Goal: Task Accomplishment & Management: Complete application form

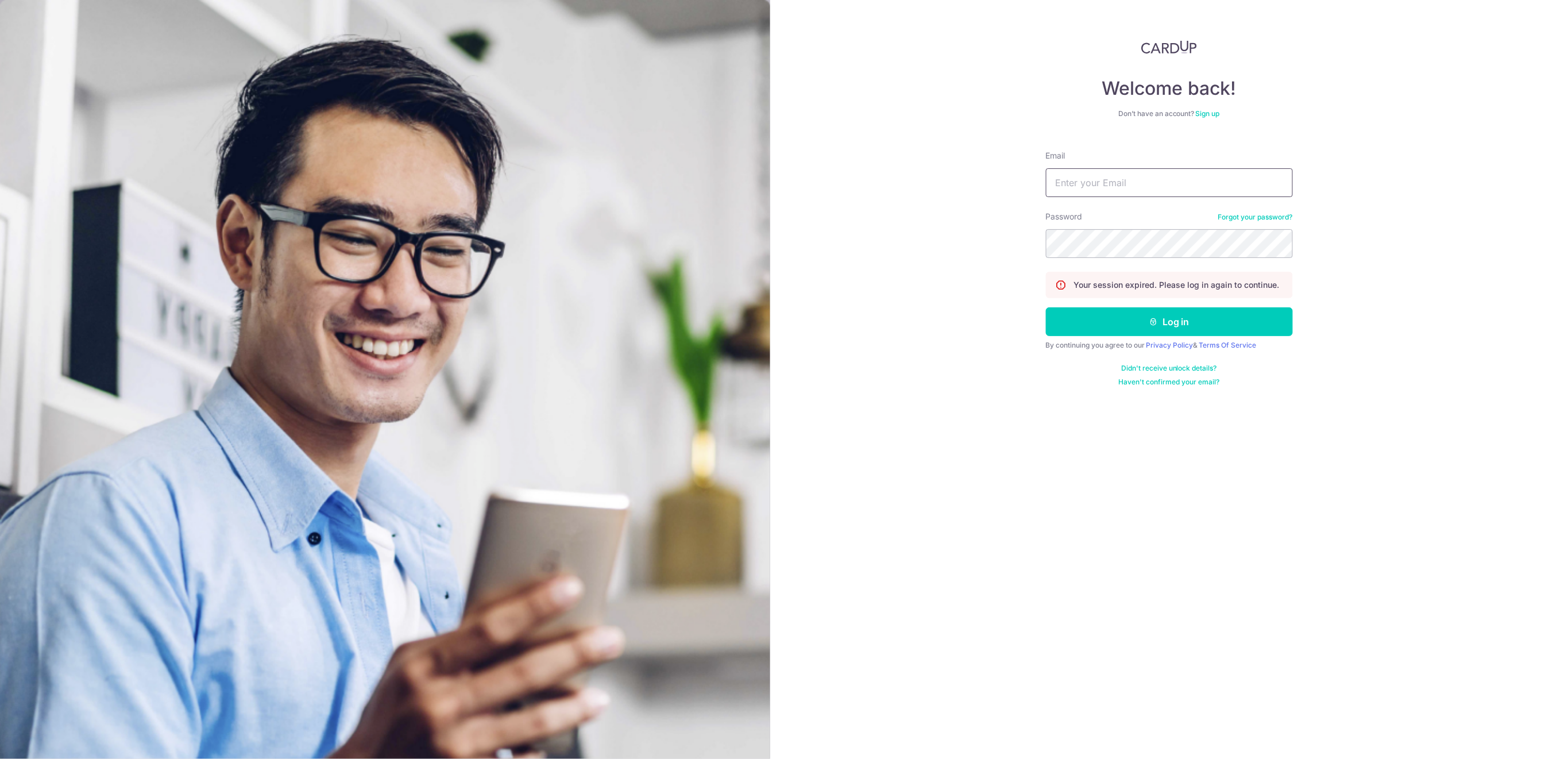
click at [1208, 183] on input "Email" at bounding box center [1169, 183] width 247 height 29
type input "[EMAIL_ADDRESS][DOMAIN_NAME]"
click at [1175, 323] on button "Log in" at bounding box center [1169, 322] width 247 height 29
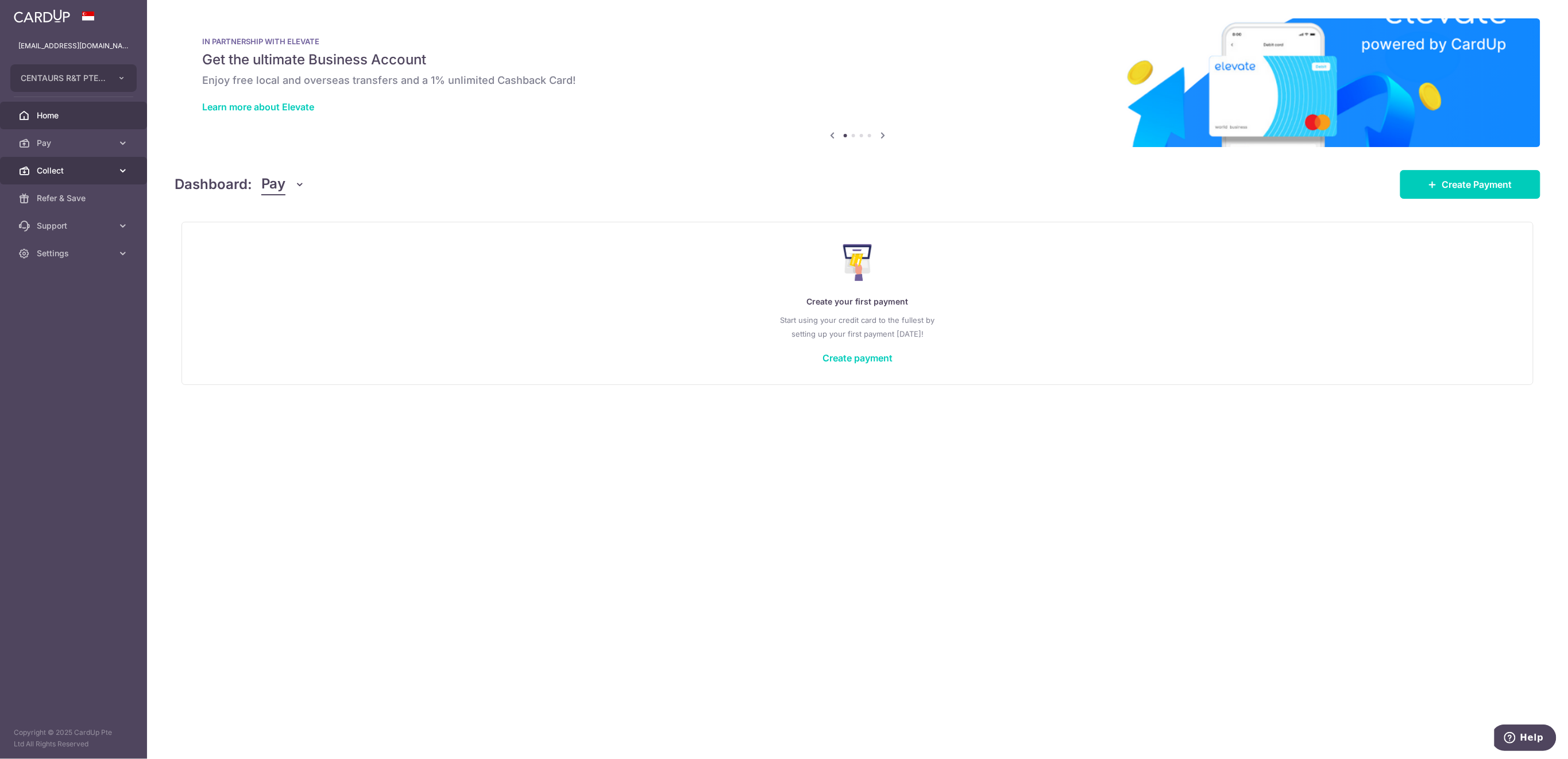
click at [67, 171] on span "Collect" at bounding box center [75, 170] width 76 height 12
click at [94, 256] on span "Payment Requests" at bounding box center [75, 253] width 76 height 12
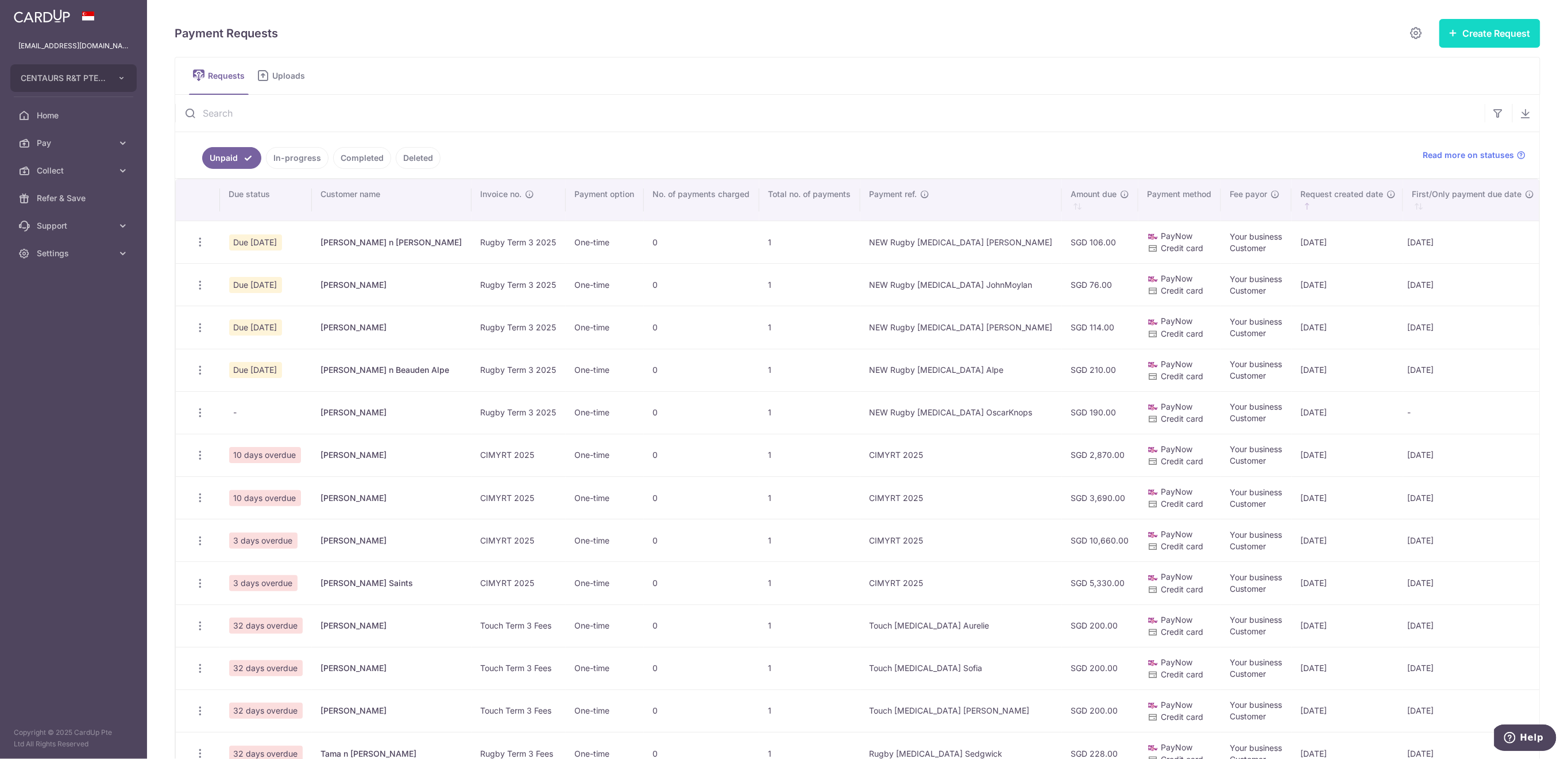
click at [1475, 30] on button "Create Request" at bounding box center [1489, 33] width 101 height 29
click at [1464, 65] on span "Single Request" at bounding box center [1471, 69] width 118 height 14
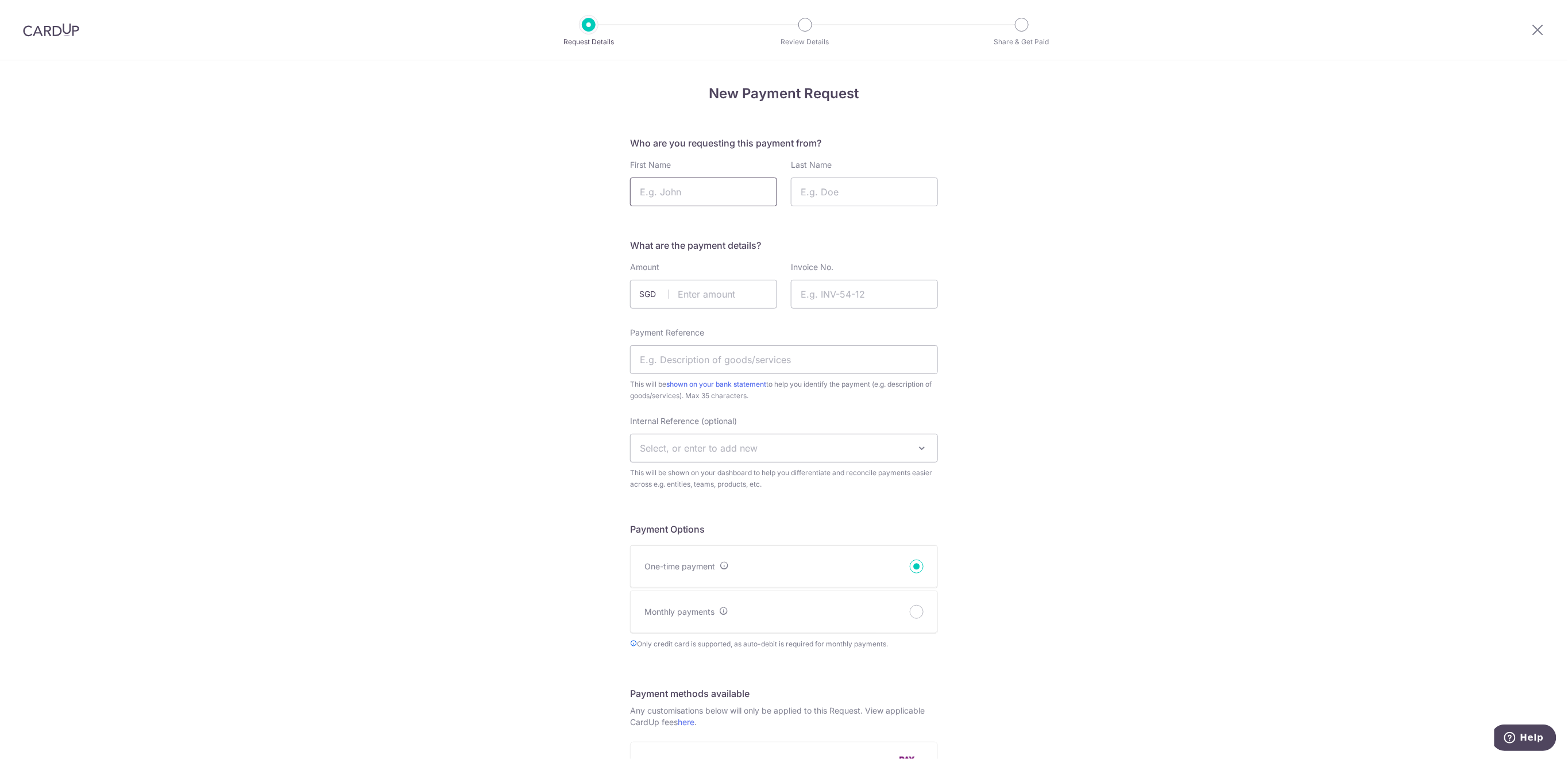
click at [731, 188] on input "First Name" at bounding box center [703, 192] width 147 height 29
type input "Ruyi n Sean"
click at [768, 292] on input "text" at bounding box center [703, 294] width 147 height 29
type input "94.00"
click at [869, 292] on input "Invoice No." at bounding box center [864, 294] width 147 height 29
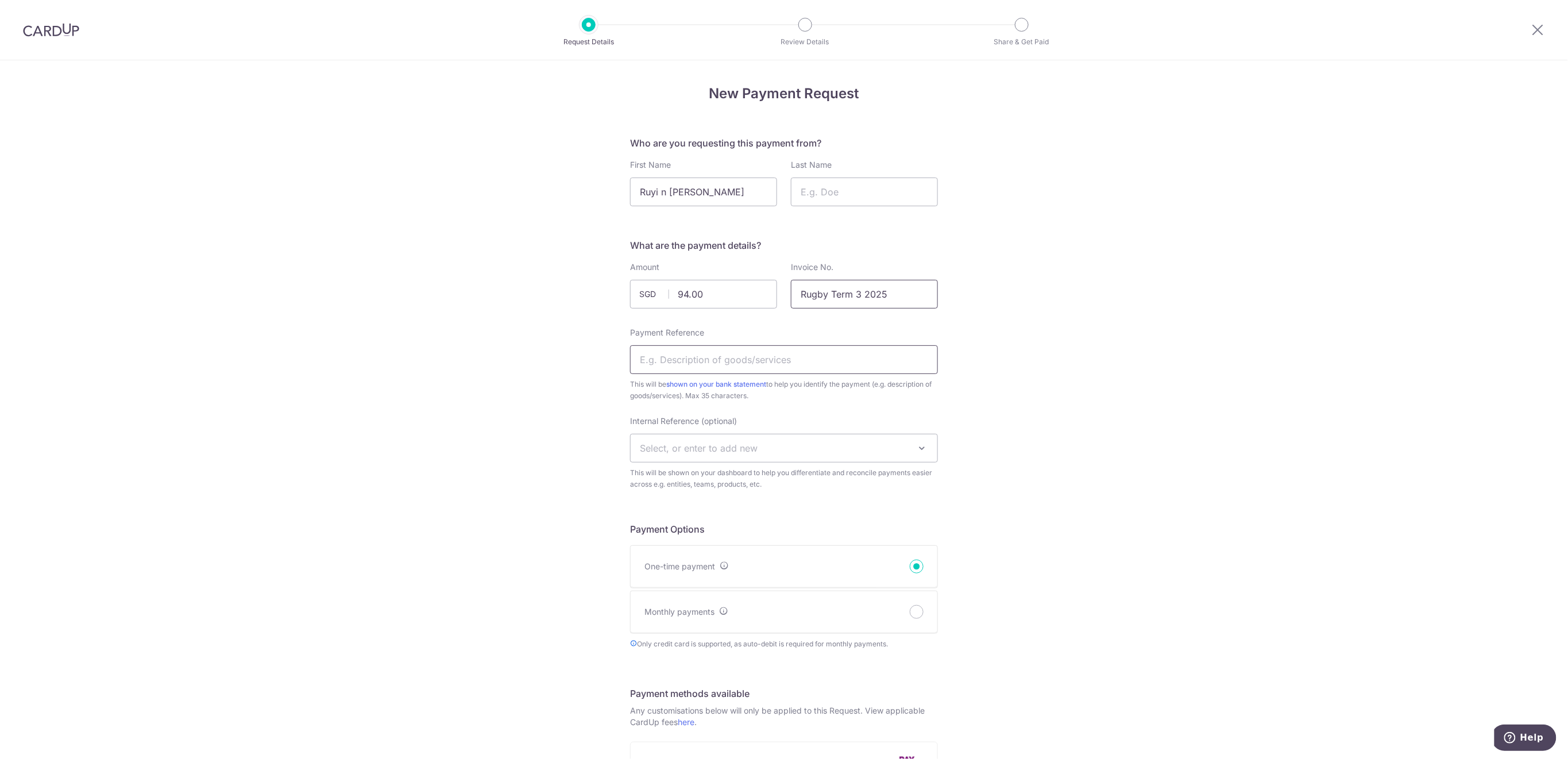
type input "Rugby Term 3 2025"
click at [712, 365] on input "Payment Reference" at bounding box center [784, 360] width 308 height 29
type input "NEW Rugby [MEDICAL_DATA] [PERSON_NAME]"
click at [701, 443] on span "Select, or enter to add new" at bounding box center [698, 448] width 118 height 12
type input "U10 U8"
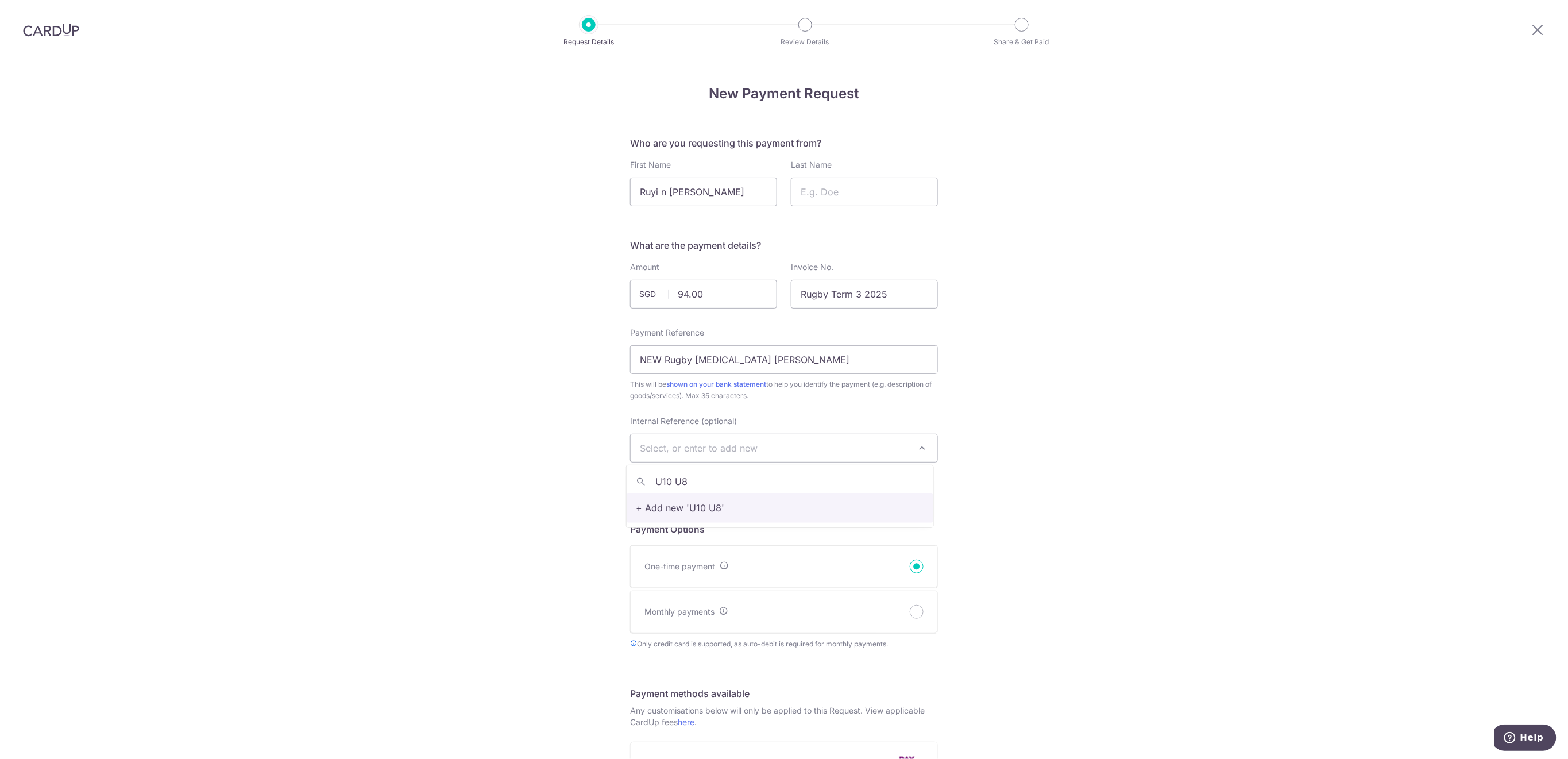
select select "U10 U8"
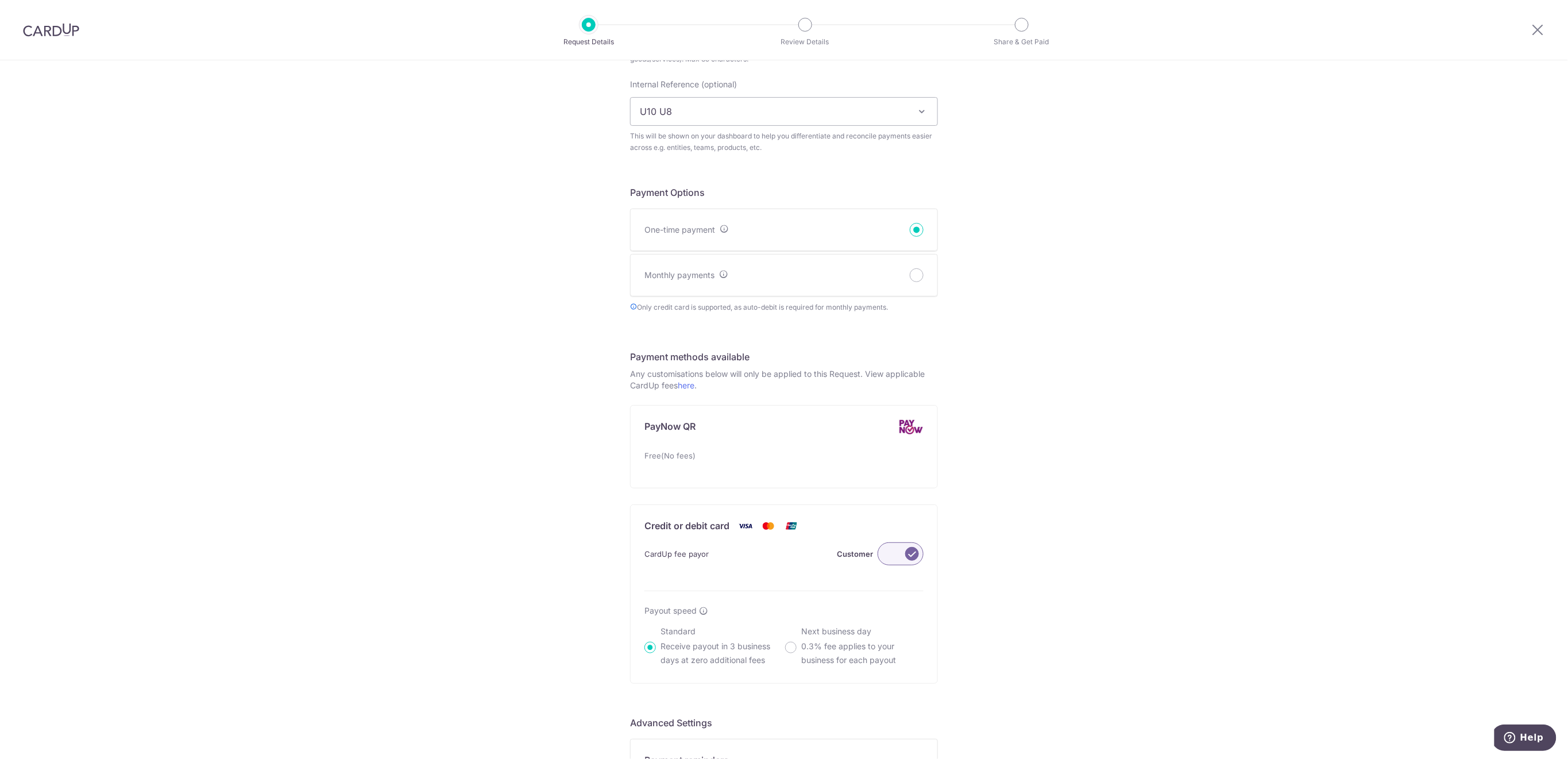
scroll to position [460, 0]
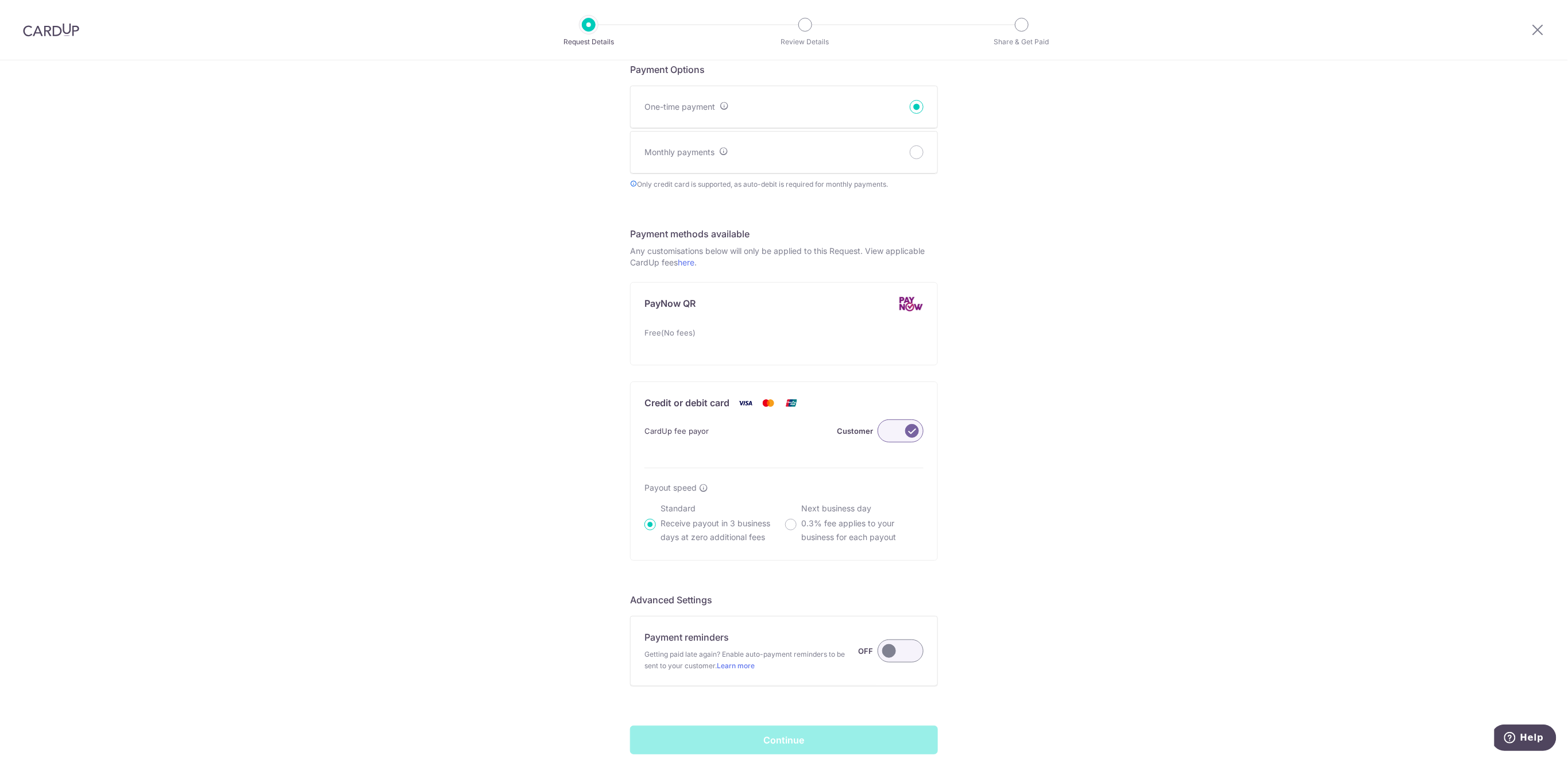
click at [883, 653] on label at bounding box center [901, 651] width 46 height 23
click at [0, 0] on input "Payment reminders Getting paid late again? Enable auto-payment reminders to be …" at bounding box center [0, 0] width 0 height 0
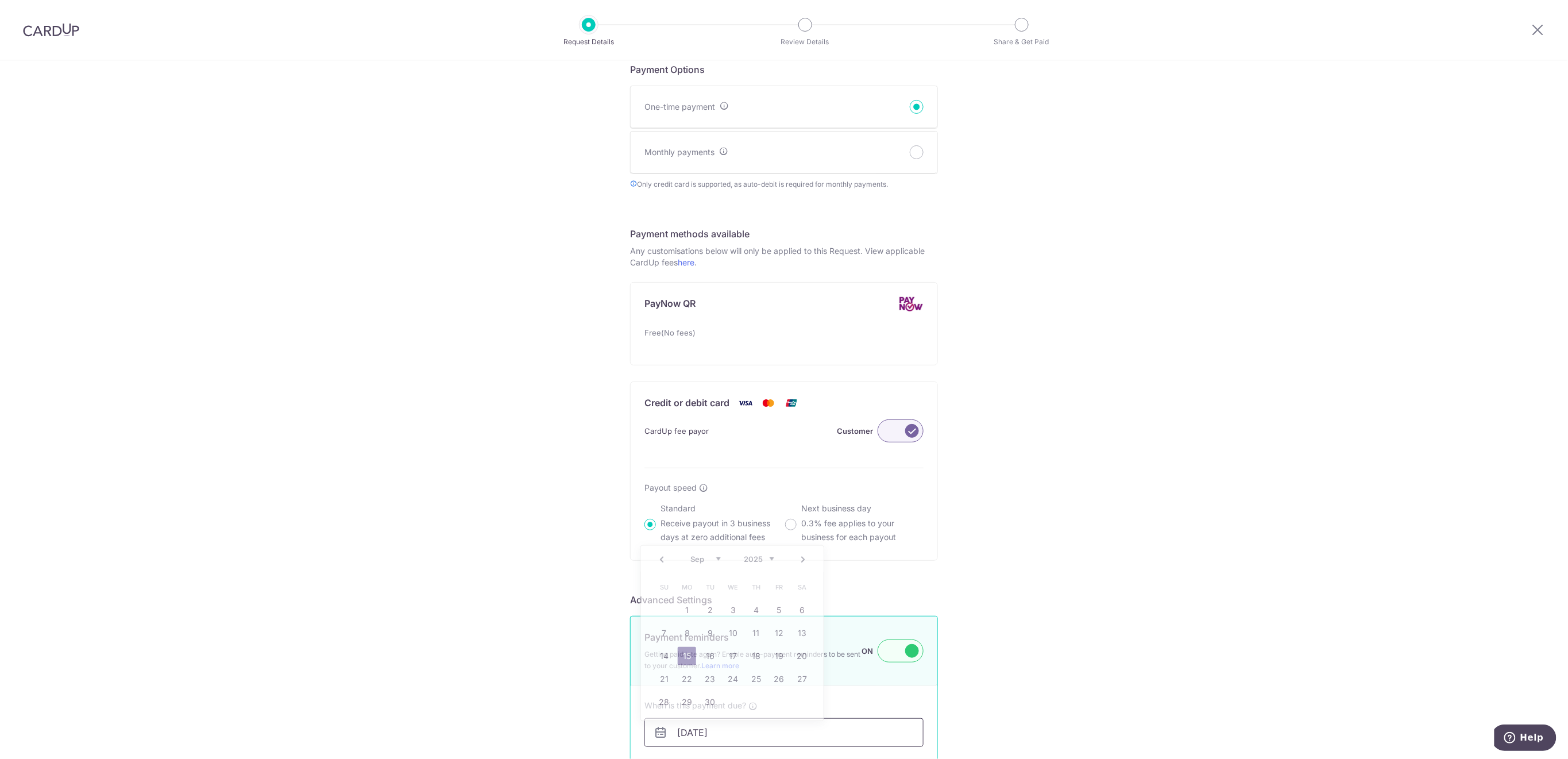
click at [848, 730] on input "[DATE]" at bounding box center [784, 732] width 279 height 29
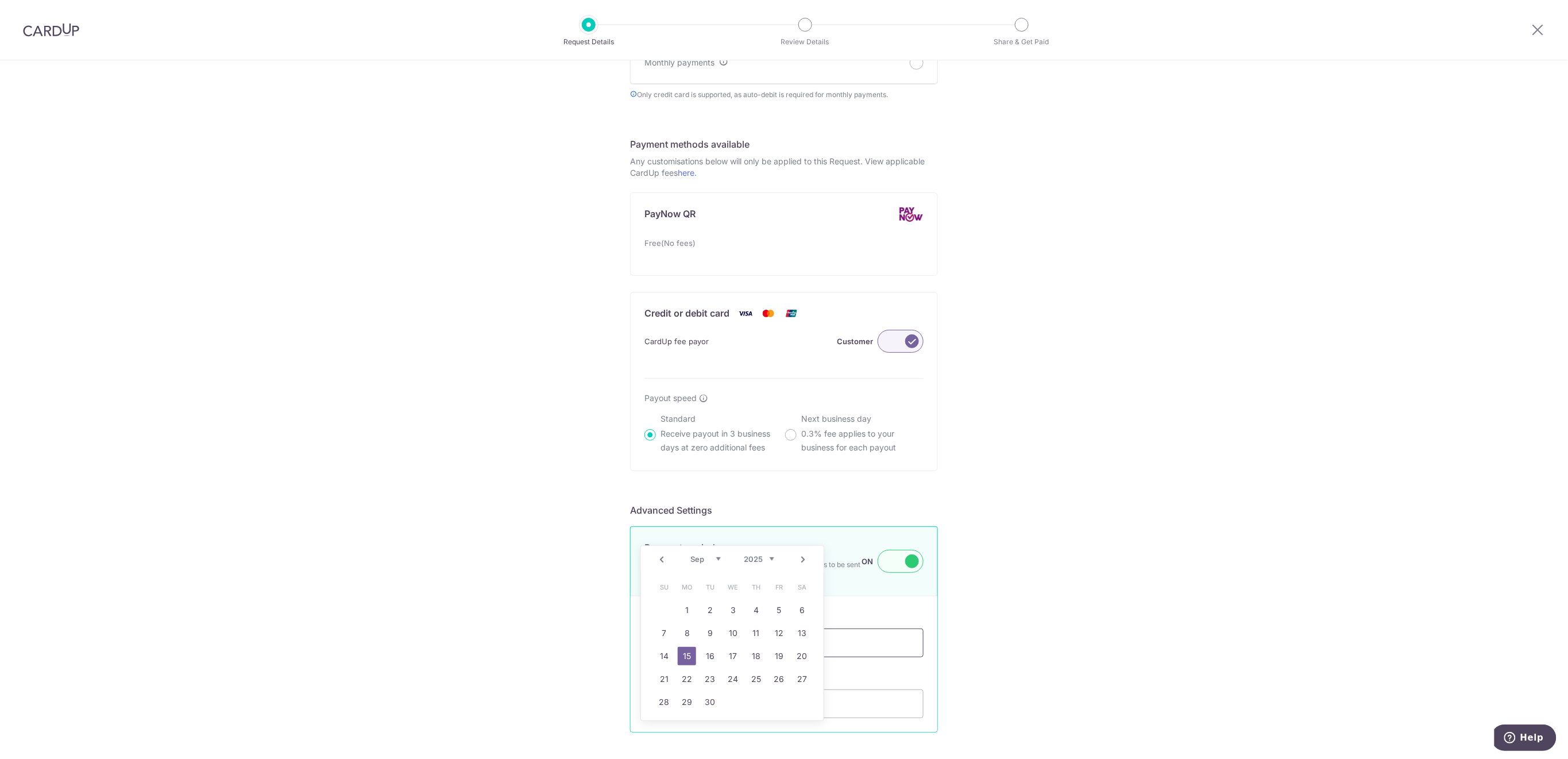
scroll to position [675, 0]
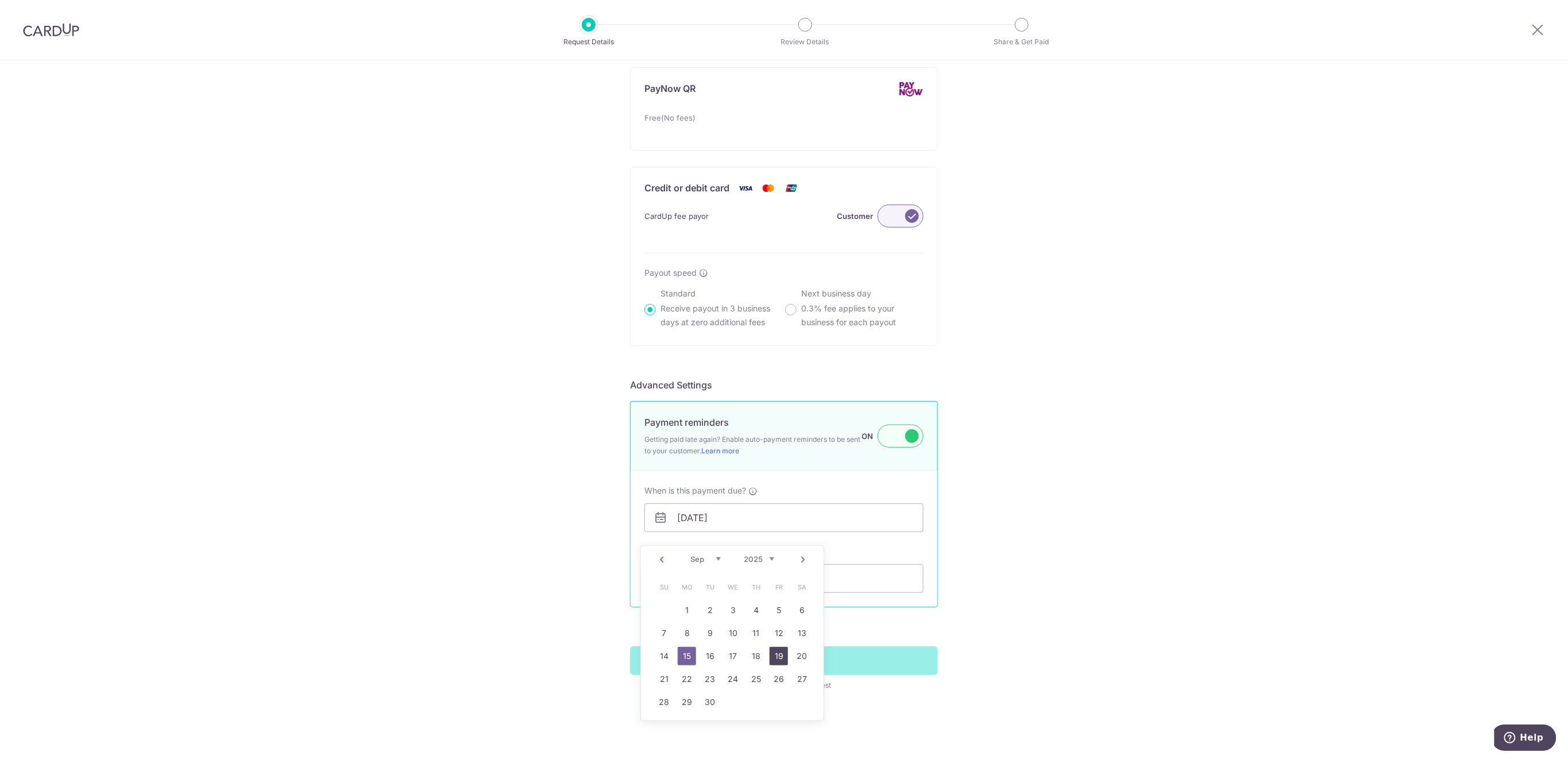
click at [782, 658] on link "19" at bounding box center [778, 656] width 18 height 18
type input "[DATE]"
click at [708, 580] on input "Payor's email address" at bounding box center [784, 579] width 279 height 29
paste input "[DOMAIN_NAME][EMAIL_ADDRESS][DOMAIN_NAME]"
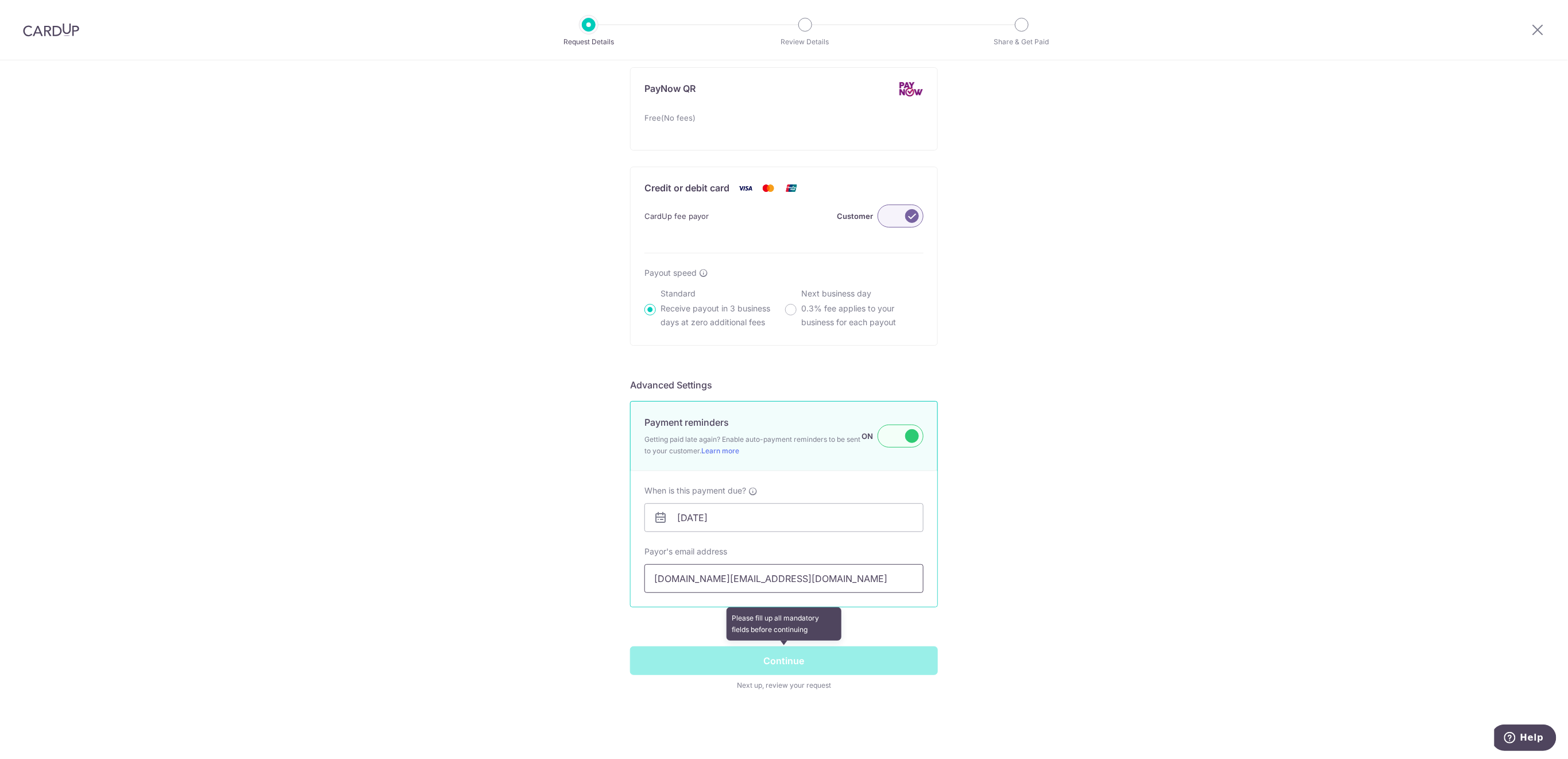
type input "[DOMAIN_NAME][EMAIL_ADDRESS][DOMAIN_NAME]"
click at [798, 659] on span at bounding box center [784, 669] width 308 height 45
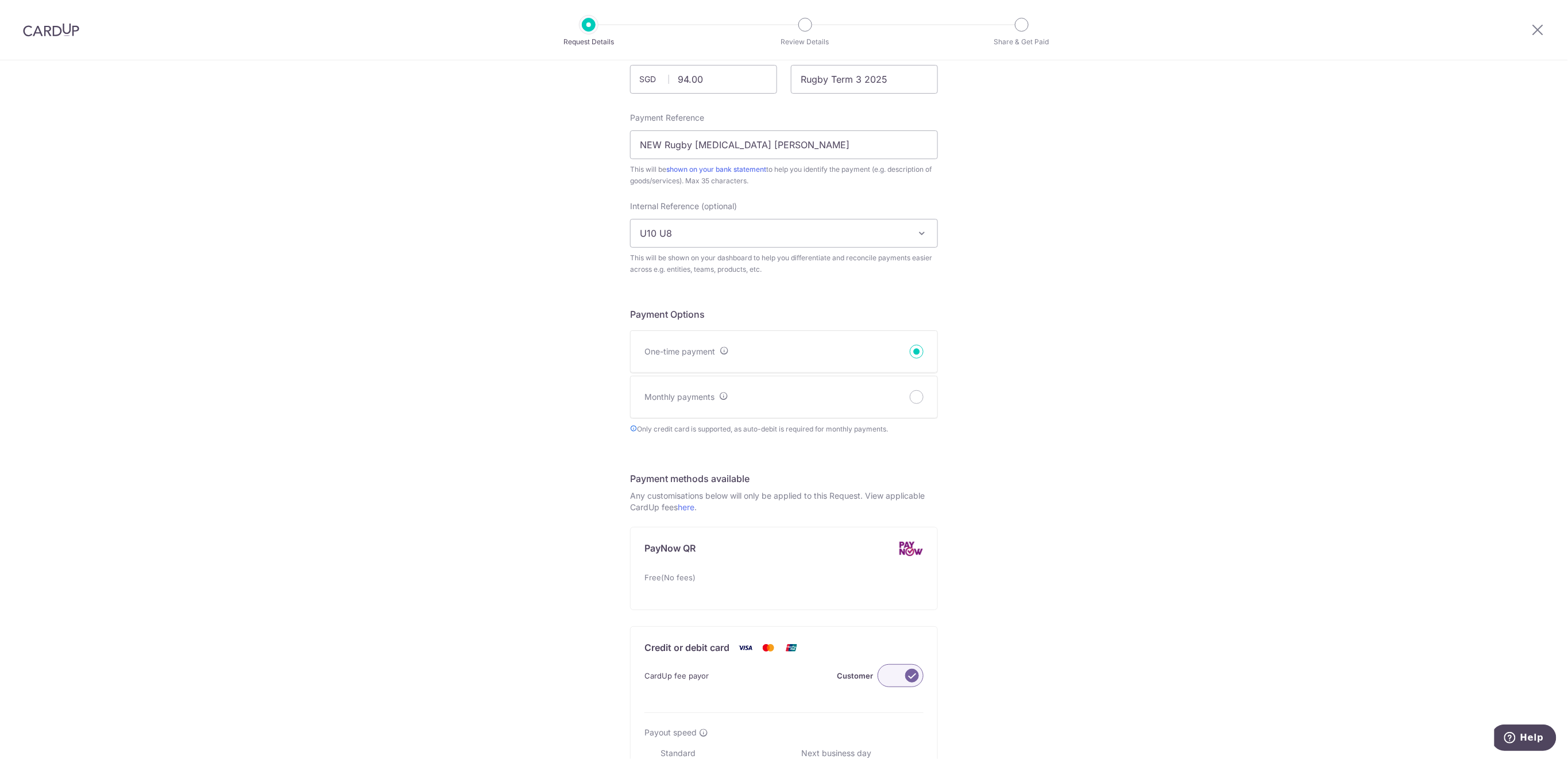
scroll to position [0, 0]
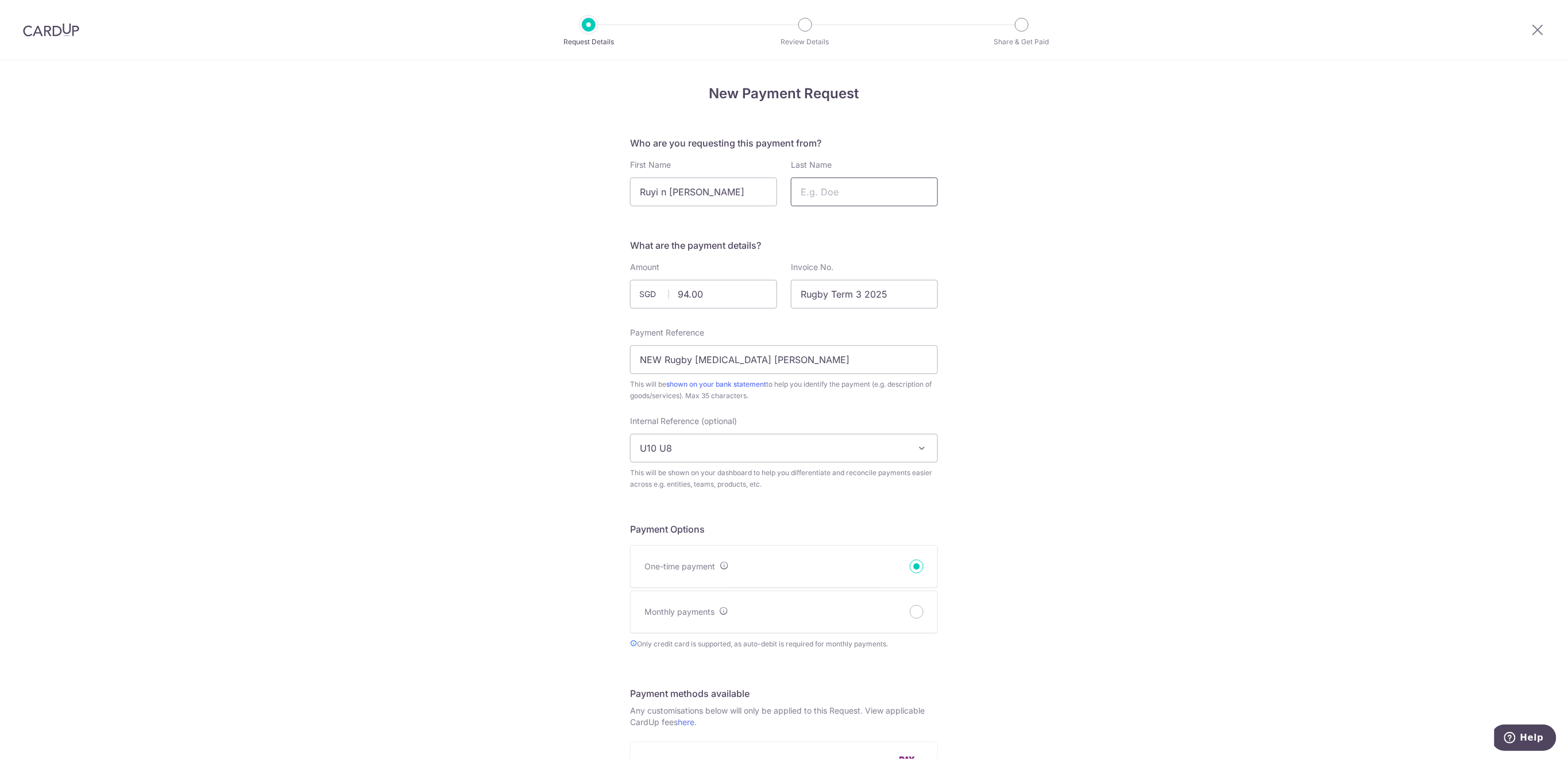
click at [873, 192] on input "Last Name" at bounding box center [864, 192] width 147 height 29
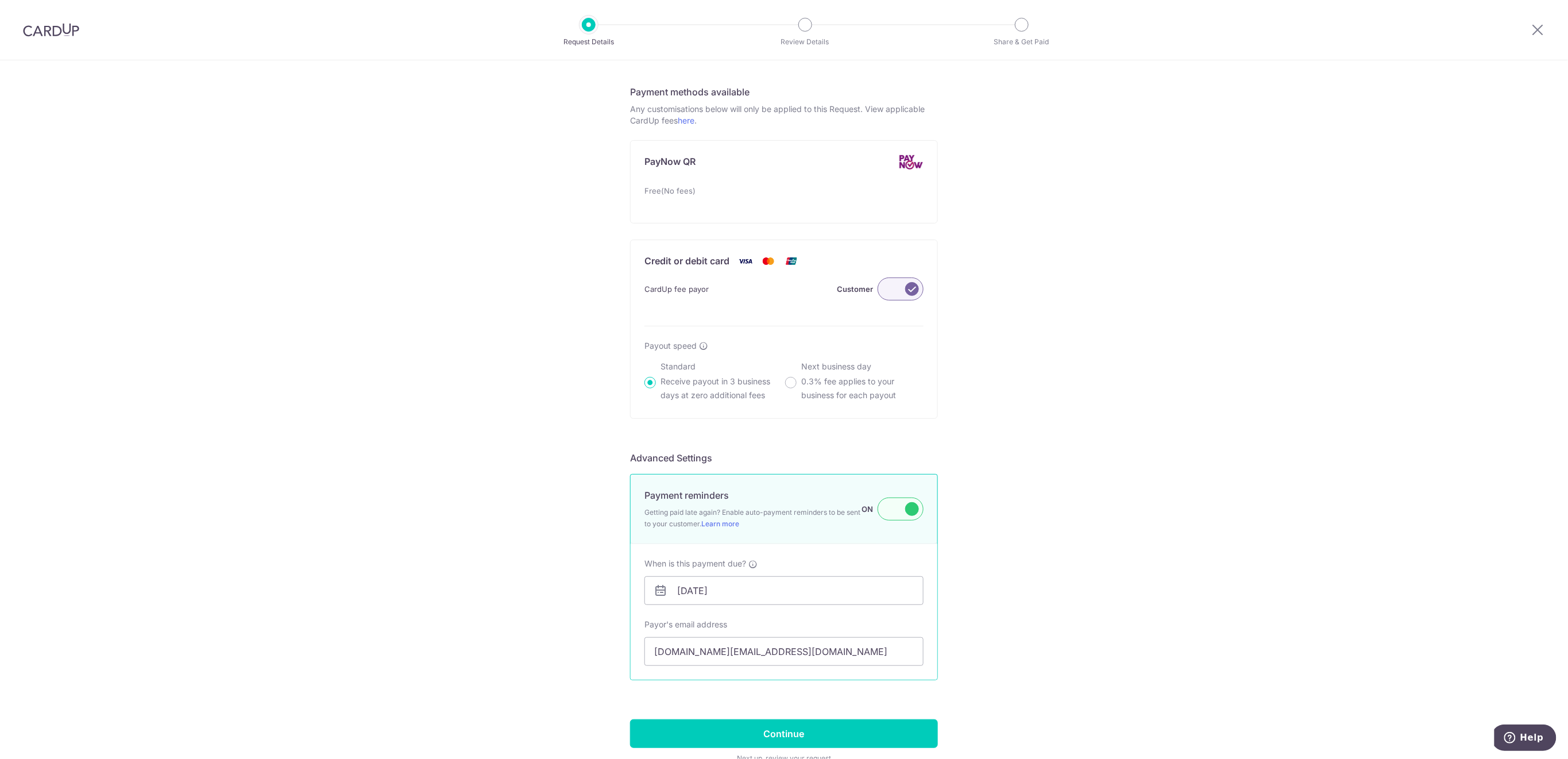
scroll to position [675, 0]
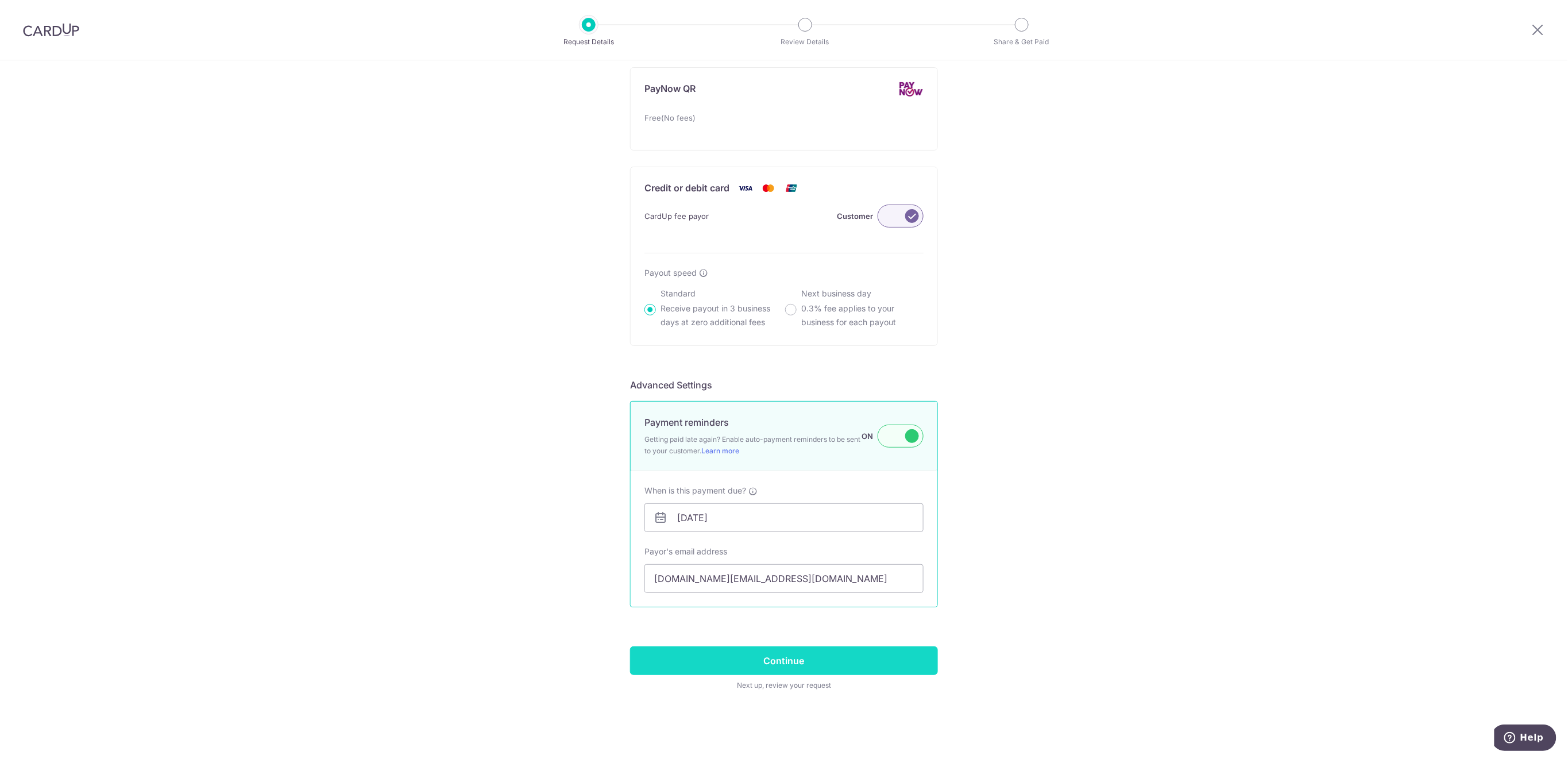
type input "Yang"
click at [823, 667] on input "Continue" at bounding box center [784, 660] width 308 height 29
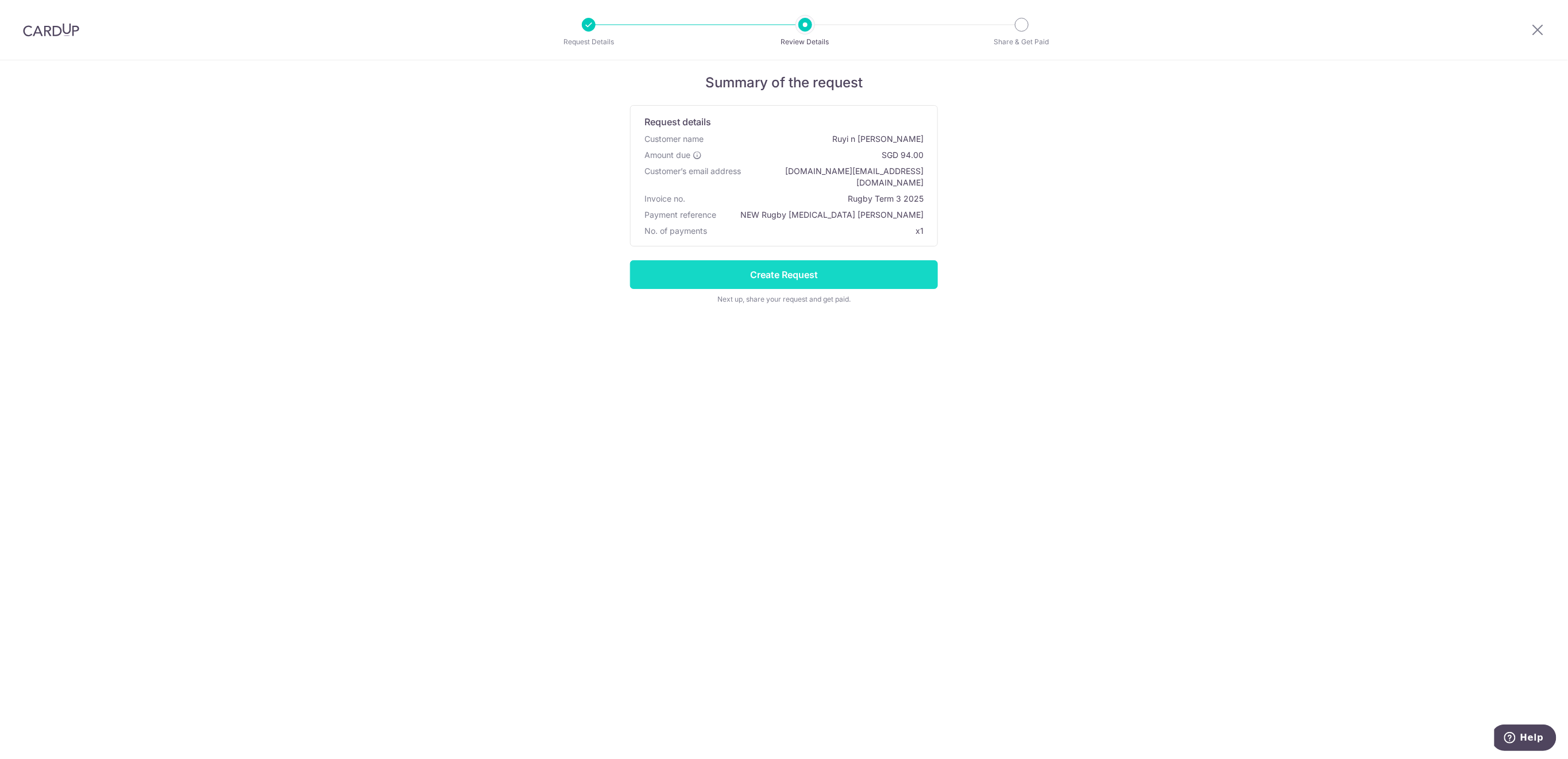
click at [820, 265] on input "Create Request" at bounding box center [784, 275] width 308 height 29
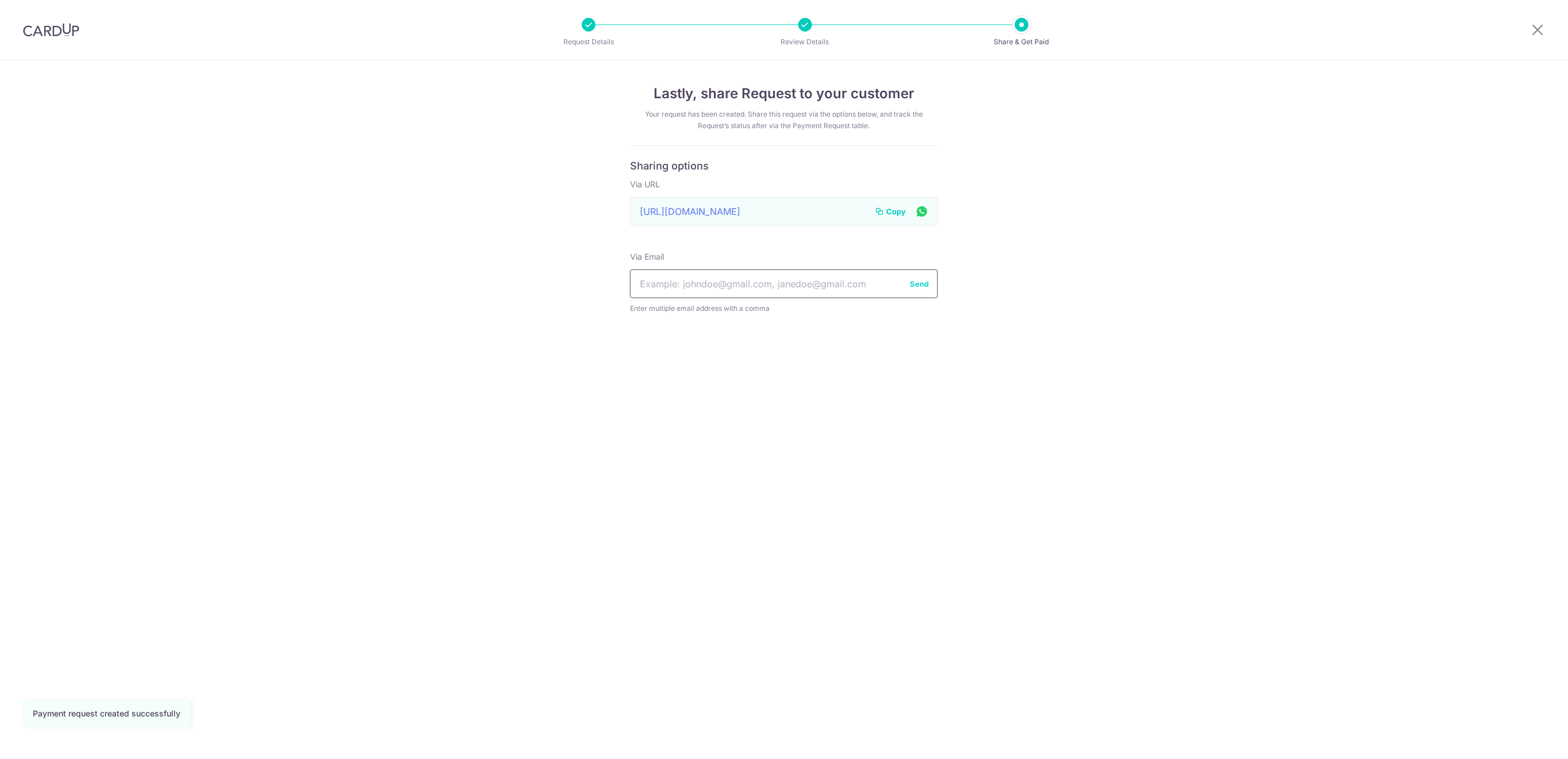
click at [809, 282] on input "text" at bounding box center [784, 284] width 308 height 29
paste input "[DOMAIN_NAME][EMAIL_ADDRESS][DOMAIN_NAME]"
type input "[DOMAIN_NAME][EMAIL_ADDRESS][DOMAIN_NAME]"
click at [916, 286] on button "Send" at bounding box center [919, 284] width 19 height 12
click at [1535, 25] on icon at bounding box center [1537, 29] width 14 height 14
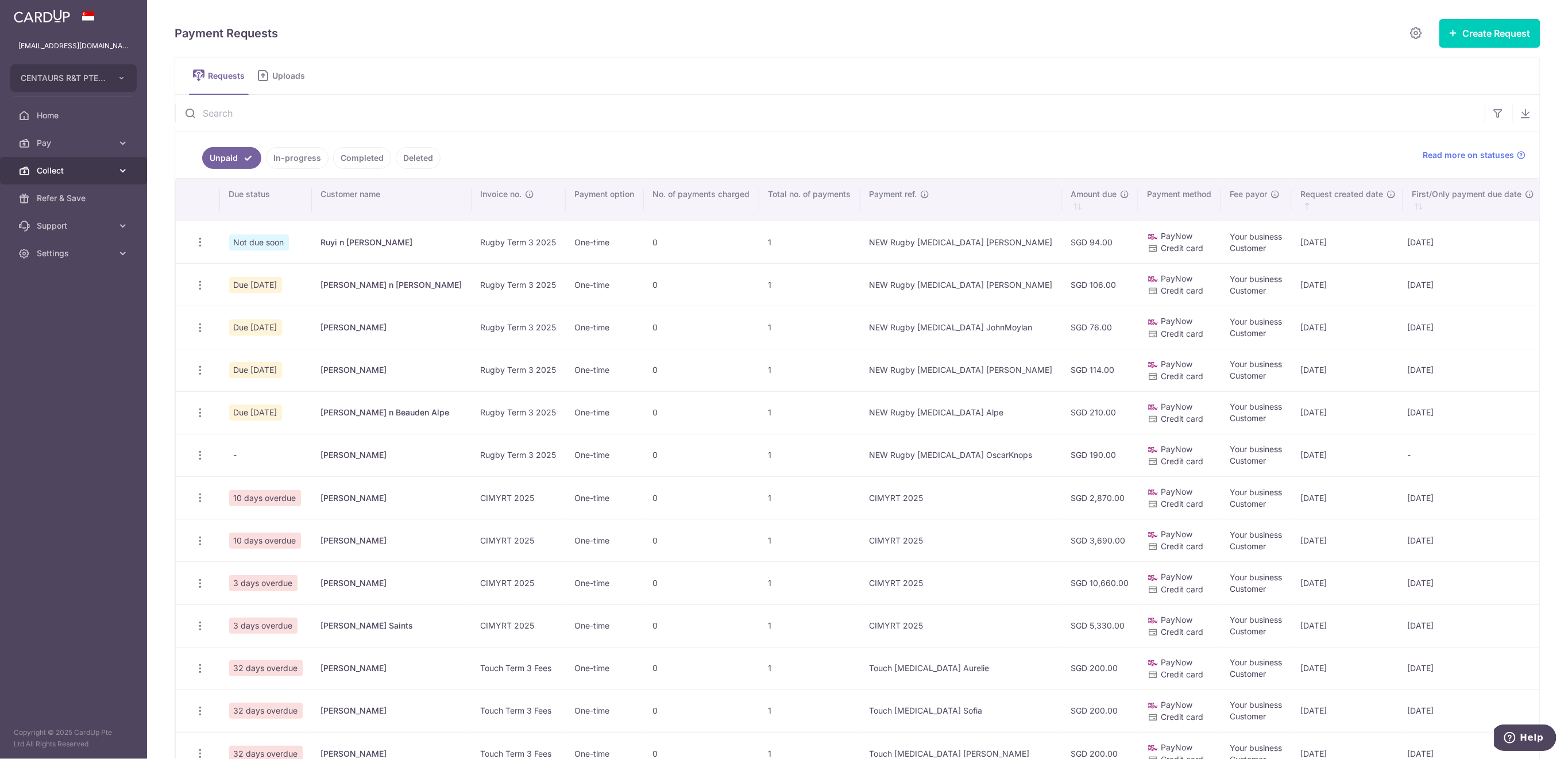
click at [65, 172] on span "Collect" at bounding box center [75, 170] width 76 height 12
click at [65, 195] on span "Dashboard" at bounding box center [75, 198] width 76 height 12
